Goal: Information Seeking & Learning: Learn about a topic

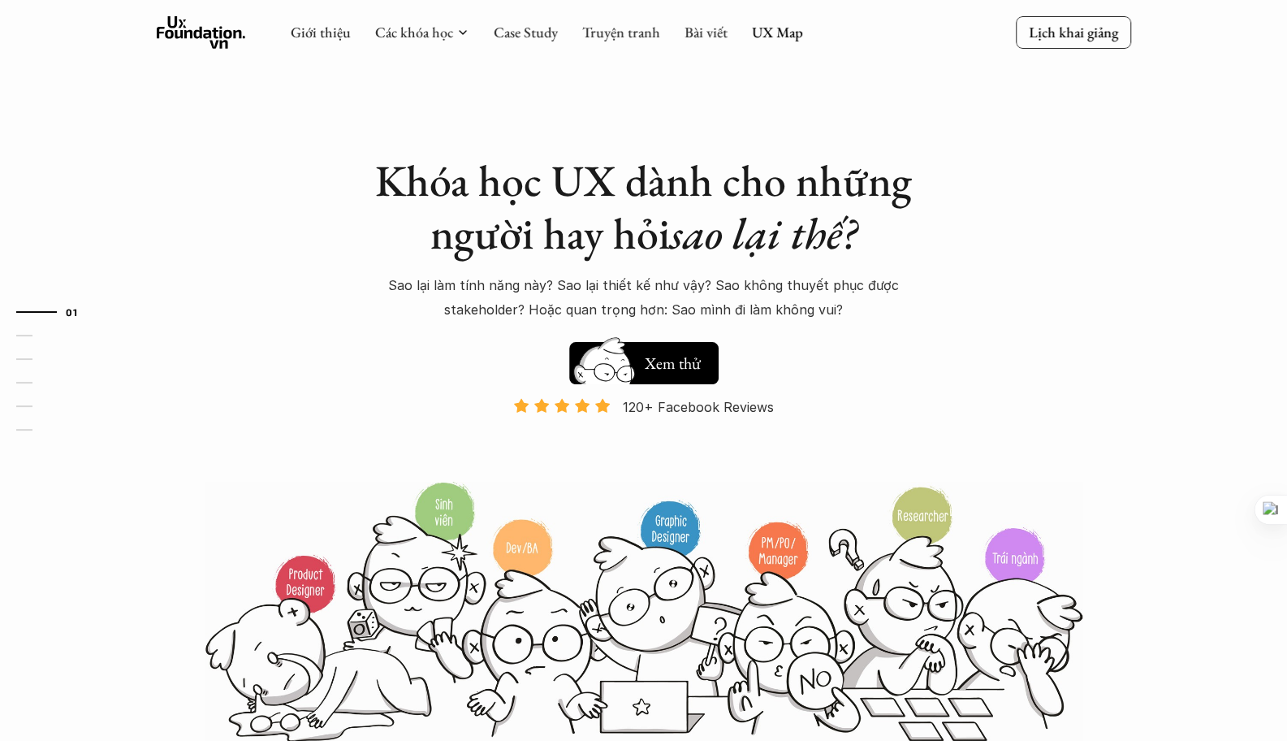
click at [692, 35] on link "Bài viết" at bounding box center [706, 32] width 43 height 19
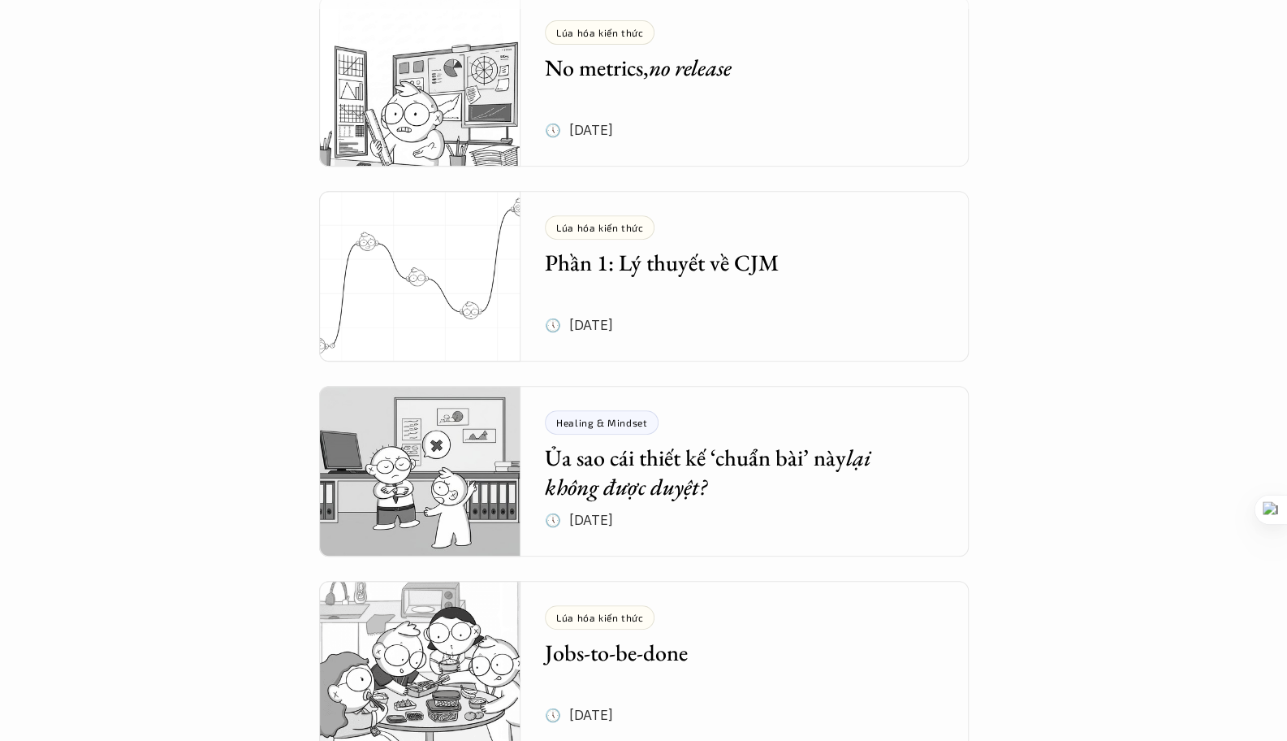
scroll to position [372, 0]
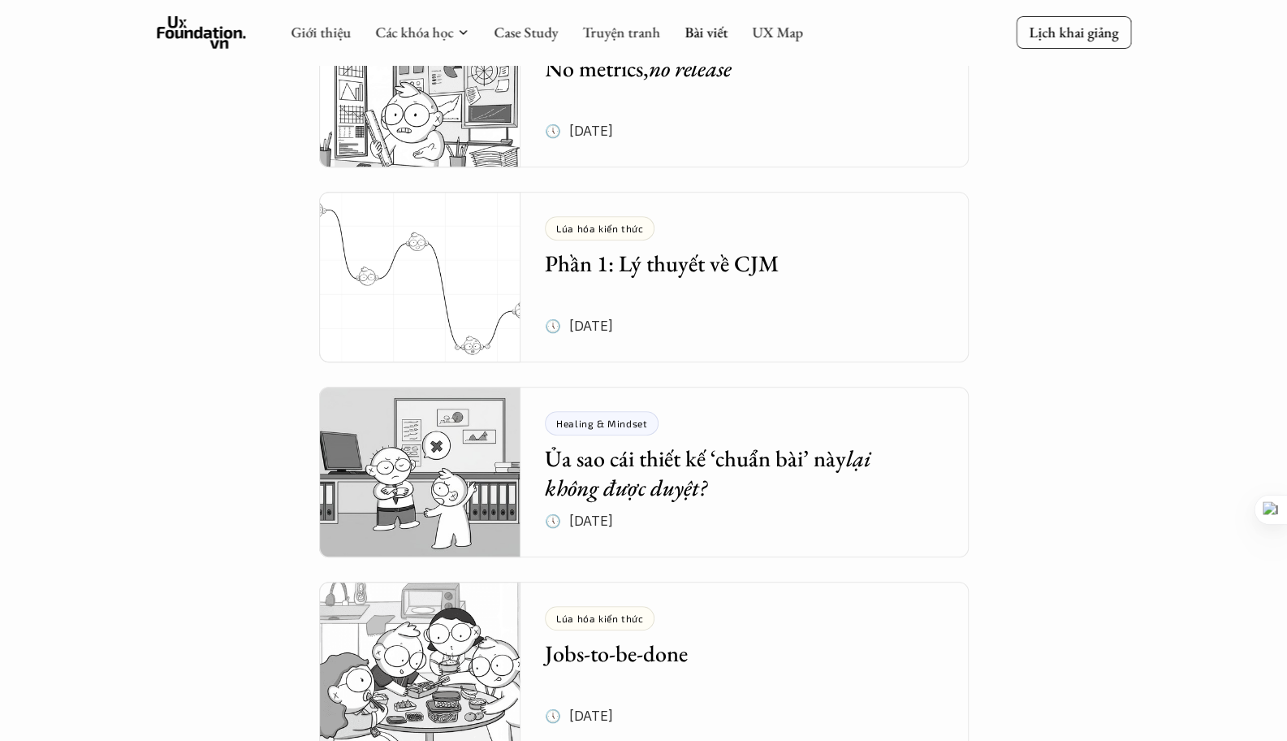
click at [477, 471] on img at bounding box center [420, 472] width 202 height 171
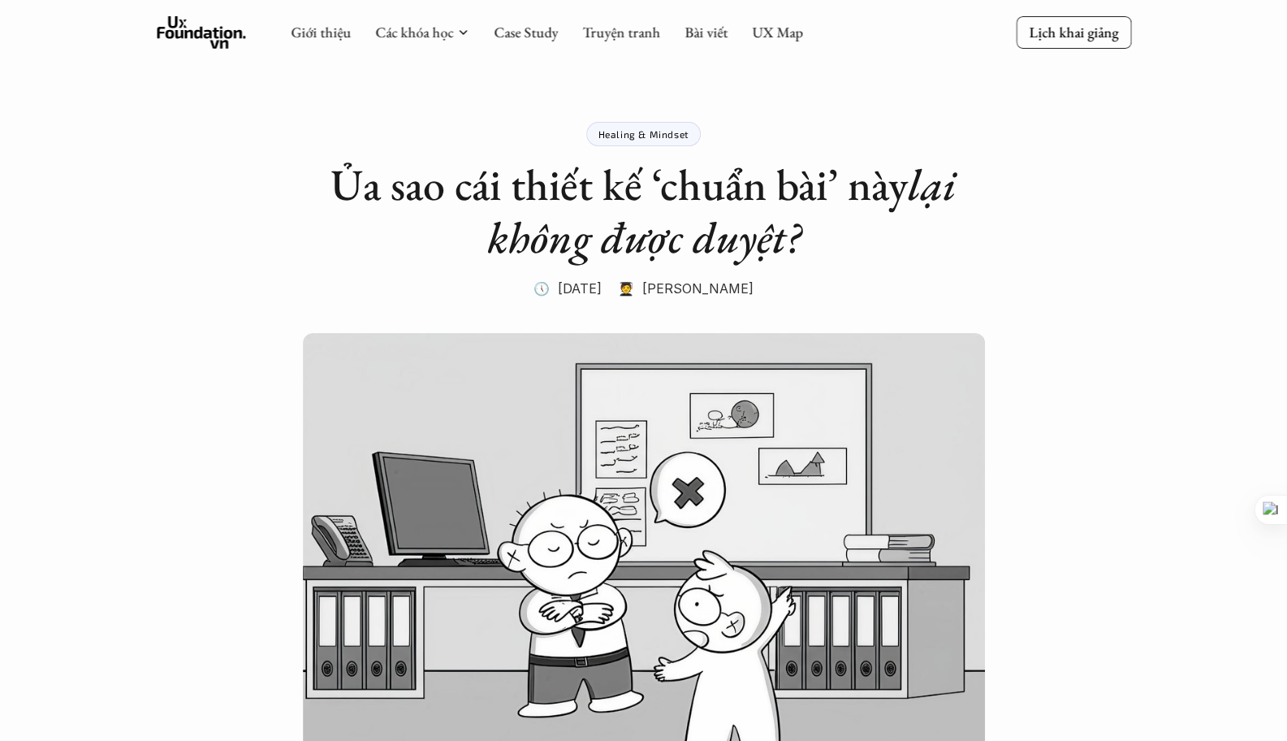
click at [552, 28] on link "Case Study" at bounding box center [526, 32] width 64 height 19
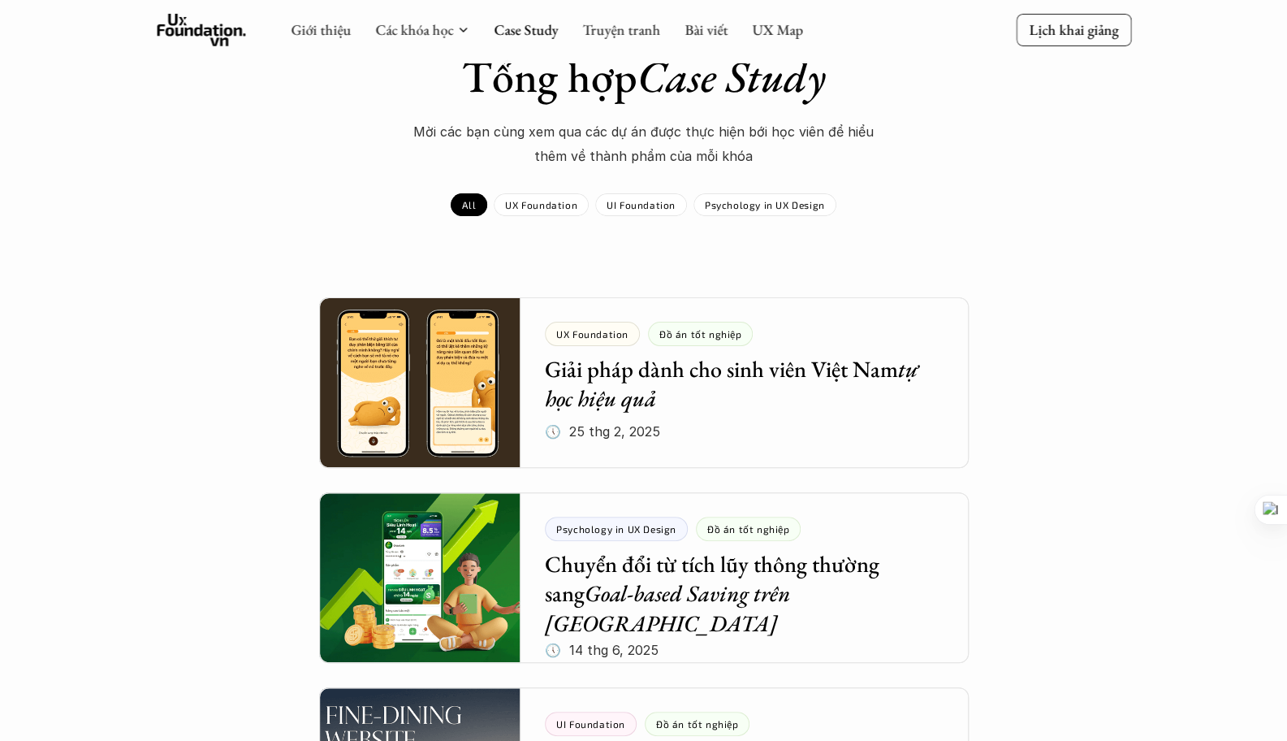
scroll to position [81, 0]
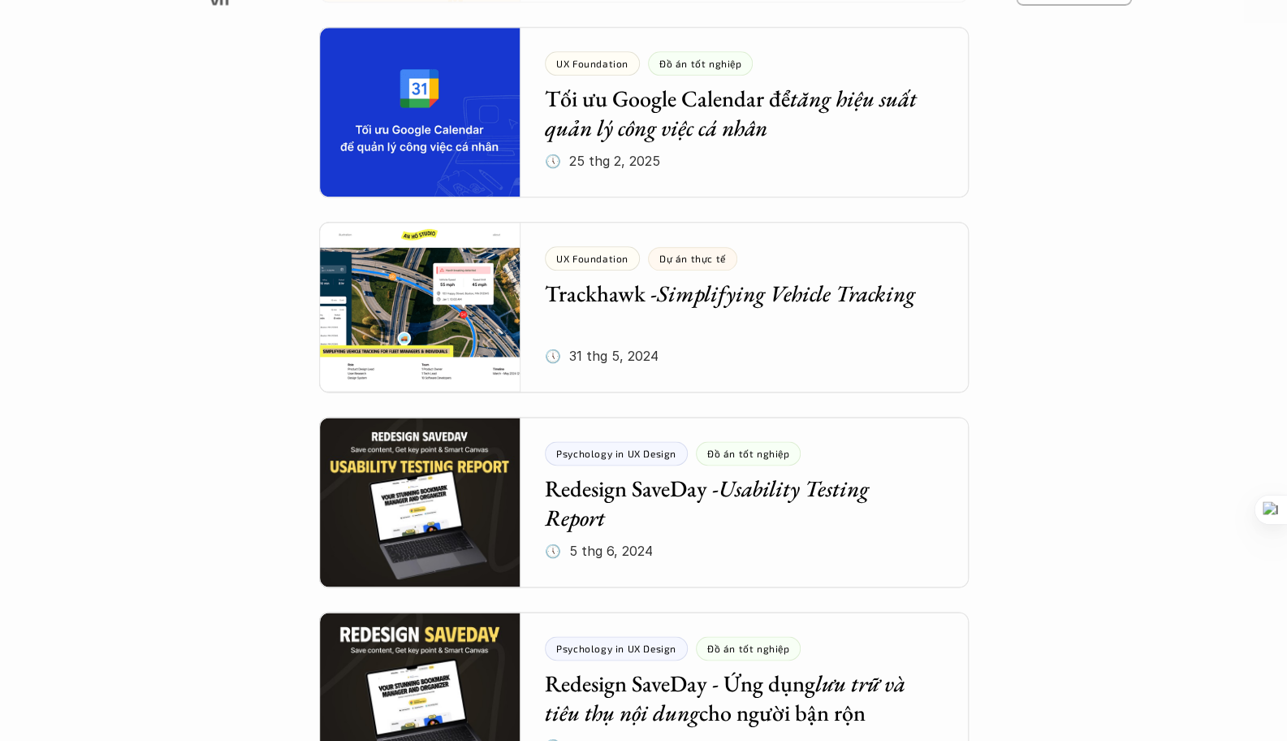
scroll to position [1112, 0]
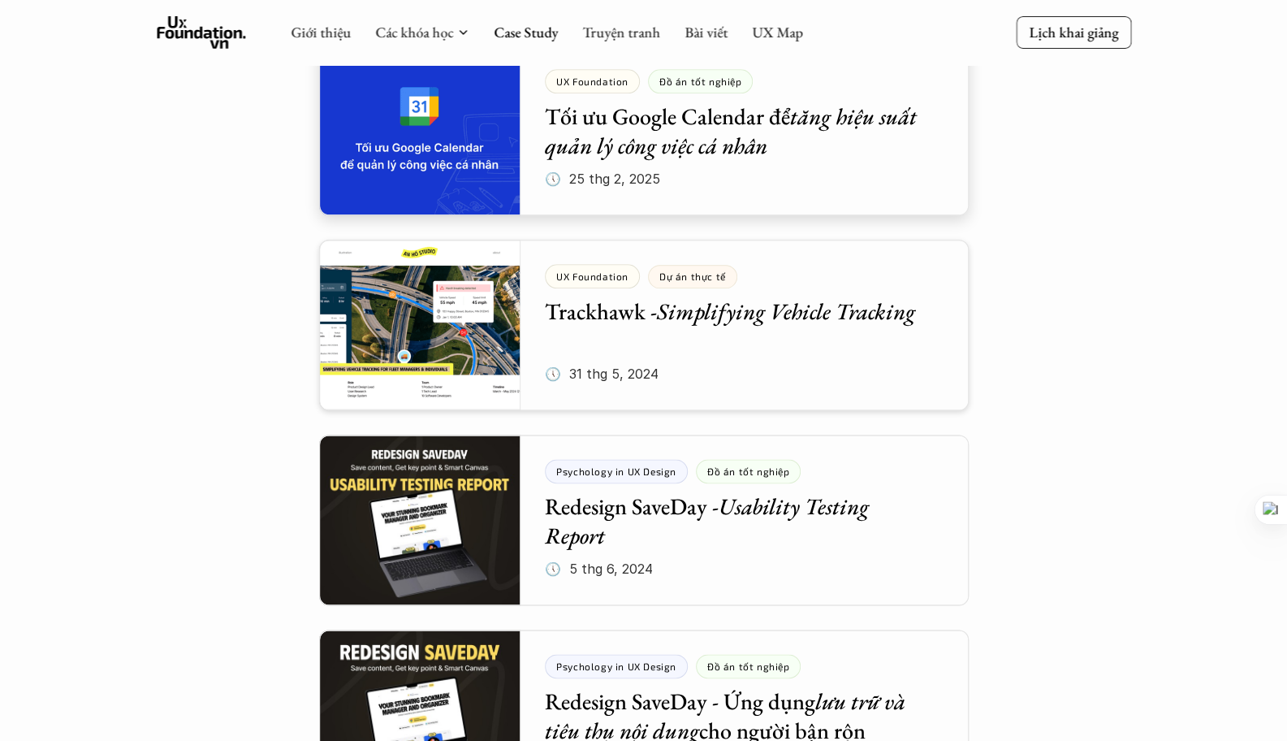
click at [456, 168] on div at bounding box center [644, 130] width 650 height 171
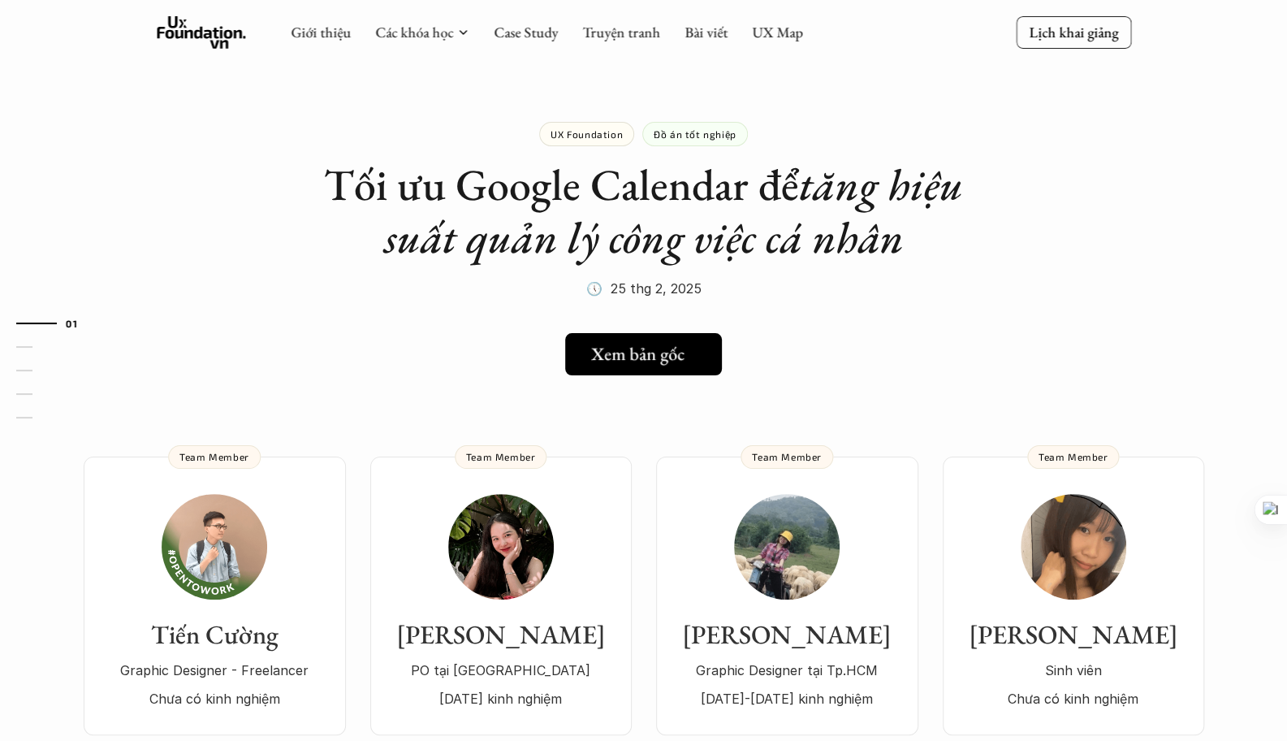
click at [624, 361] on h5 "Xem bản gốc" at bounding box center [637, 354] width 93 height 21
